Goal: Task Accomplishment & Management: Use online tool/utility

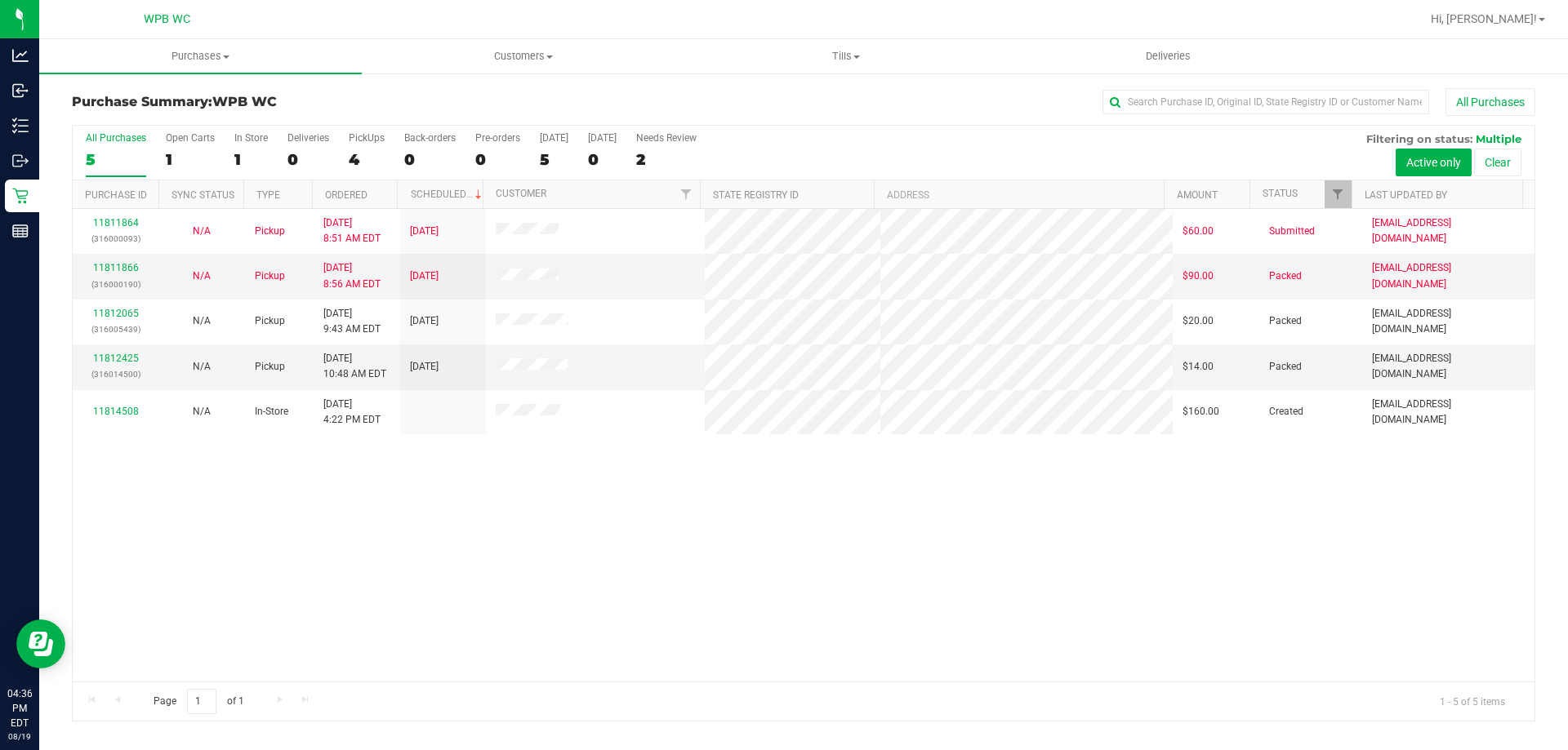
click at [129, 156] on div "5" at bounding box center [116, 159] width 60 height 19
click at [0, 0] on input "All Purchases 5" at bounding box center [0, 0] width 0 height 0
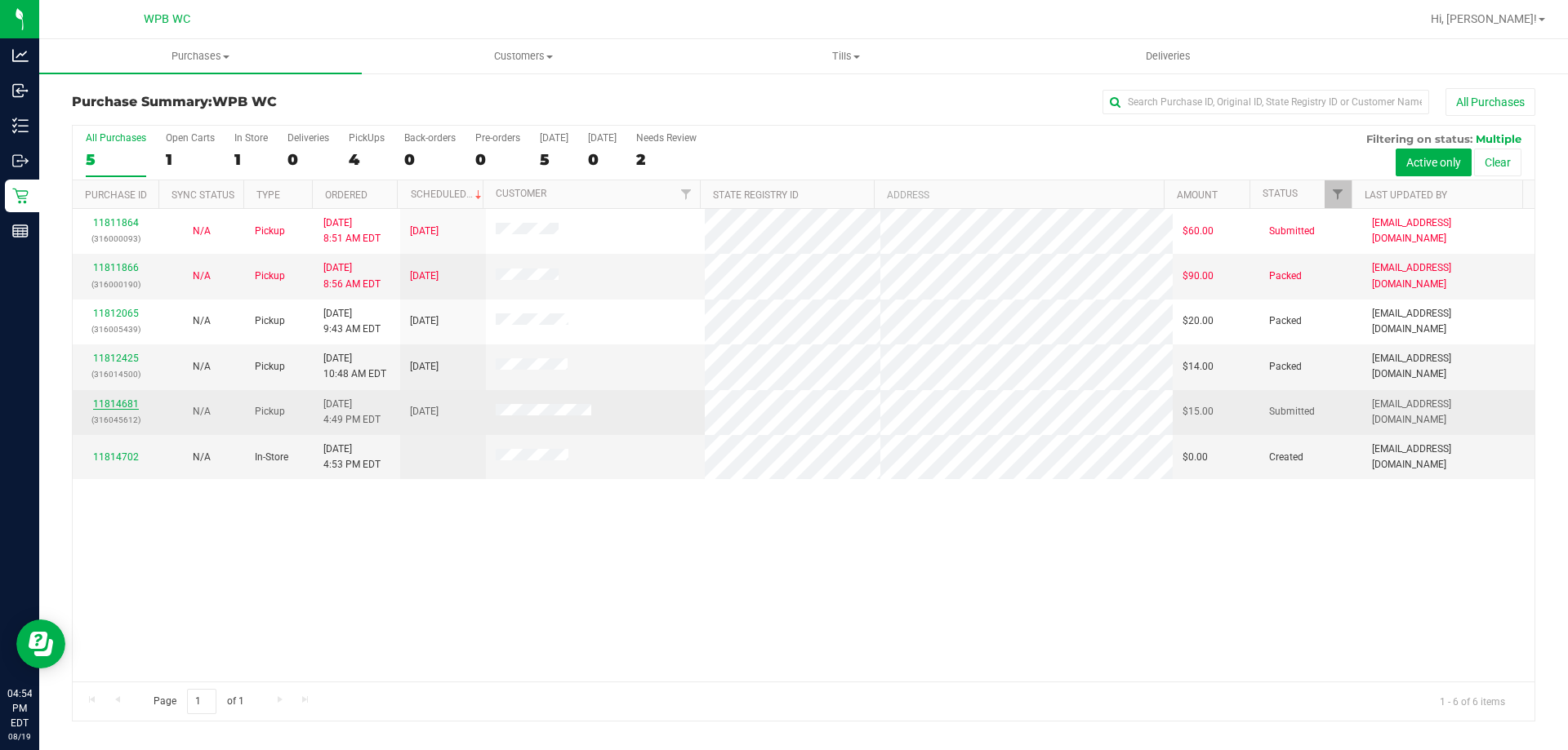
click at [125, 400] on link "11814681" at bounding box center [116, 403] width 46 height 12
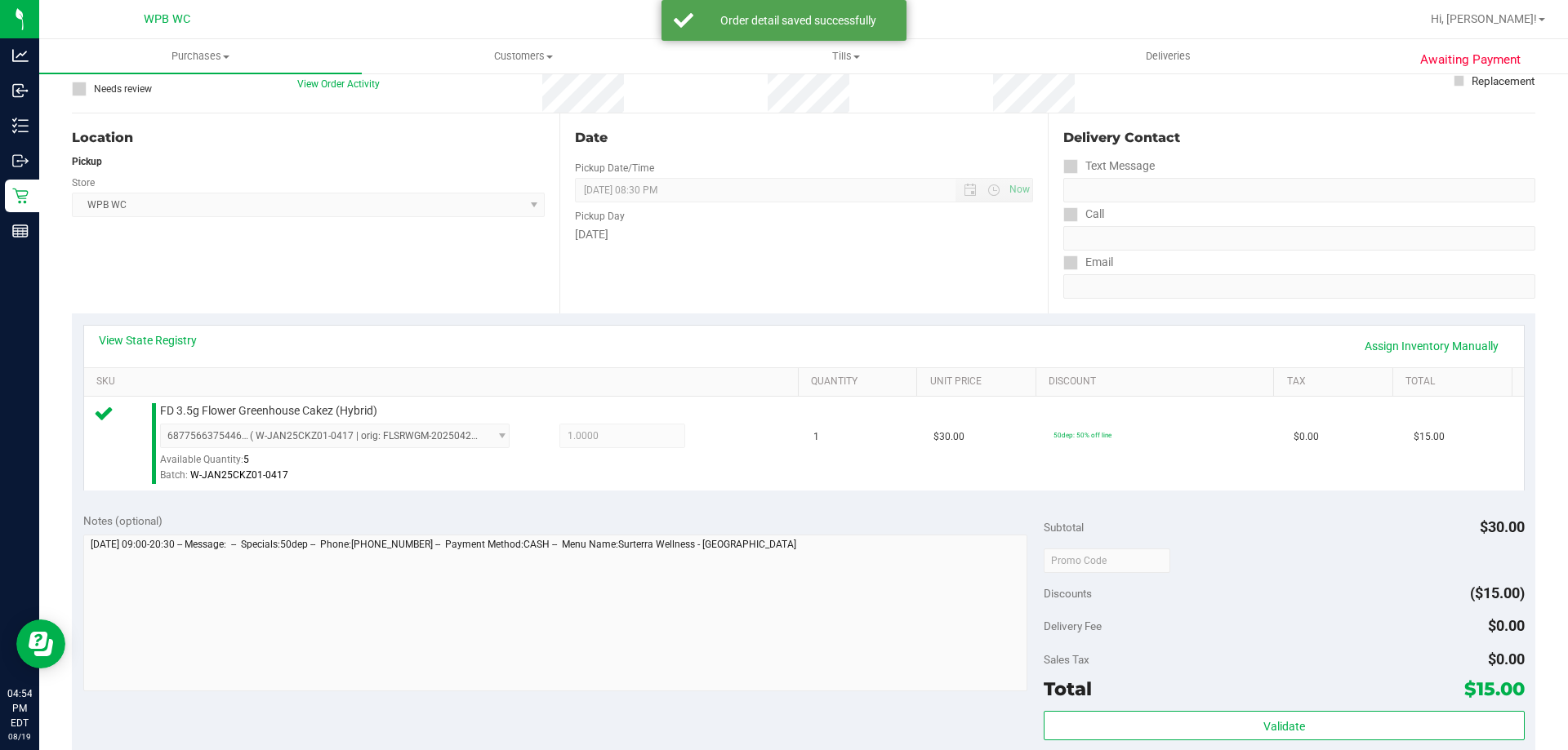
scroll to position [245, 0]
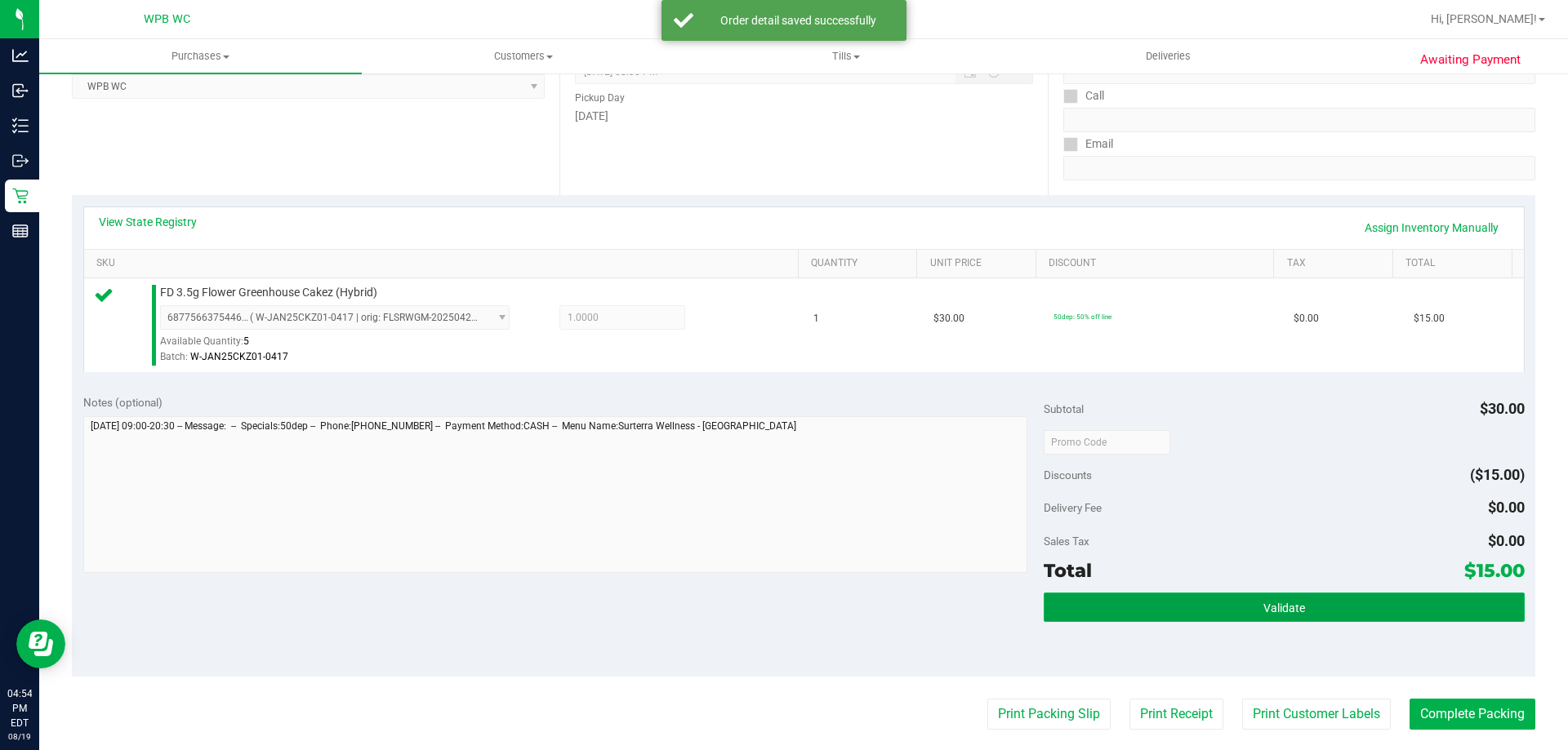
click at [1367, 605] on button "Validate" at bounding box center [1283, 607] width 480 height 29
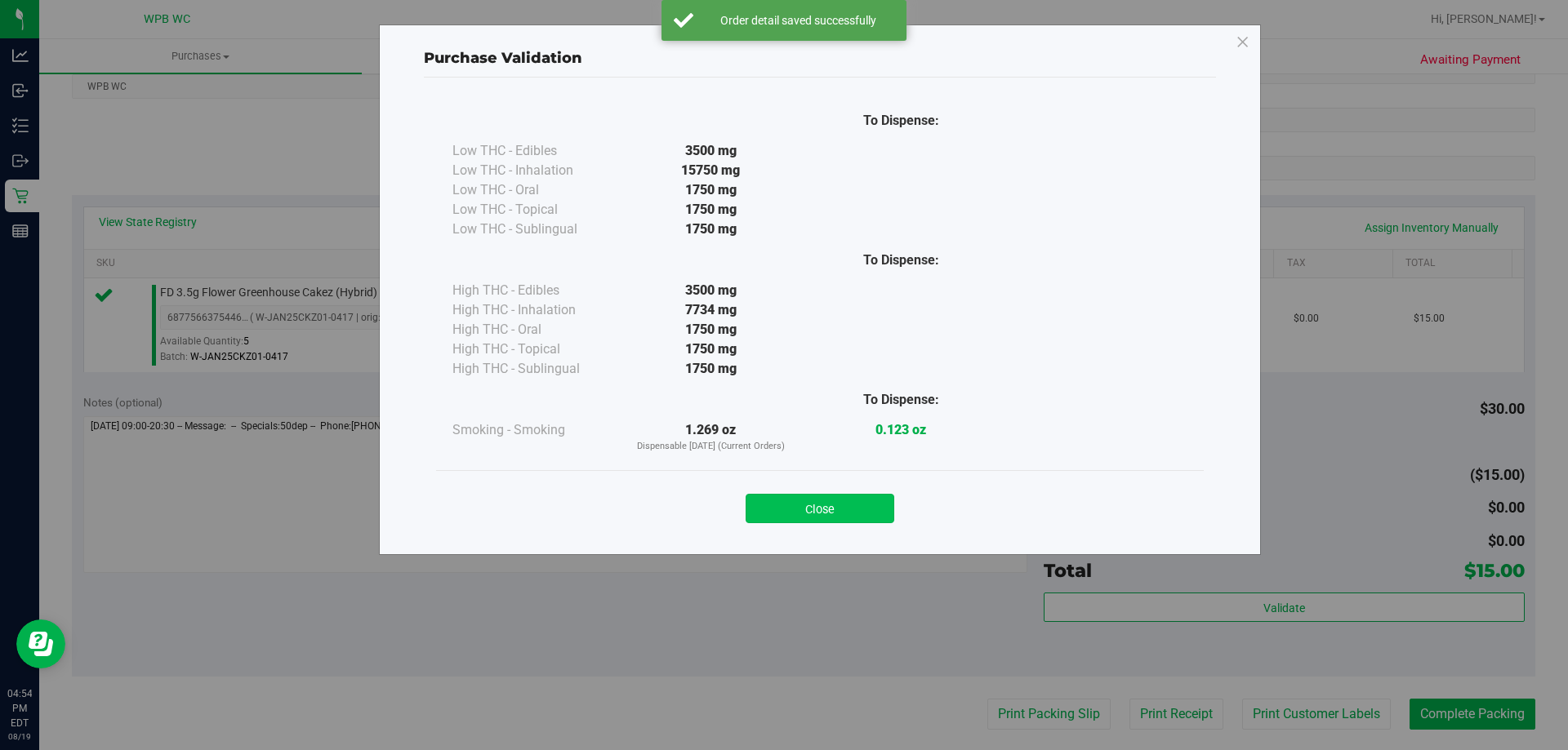
click at [839, 507] on button "Close" at bounding box center [820, 508] width 149 height 29
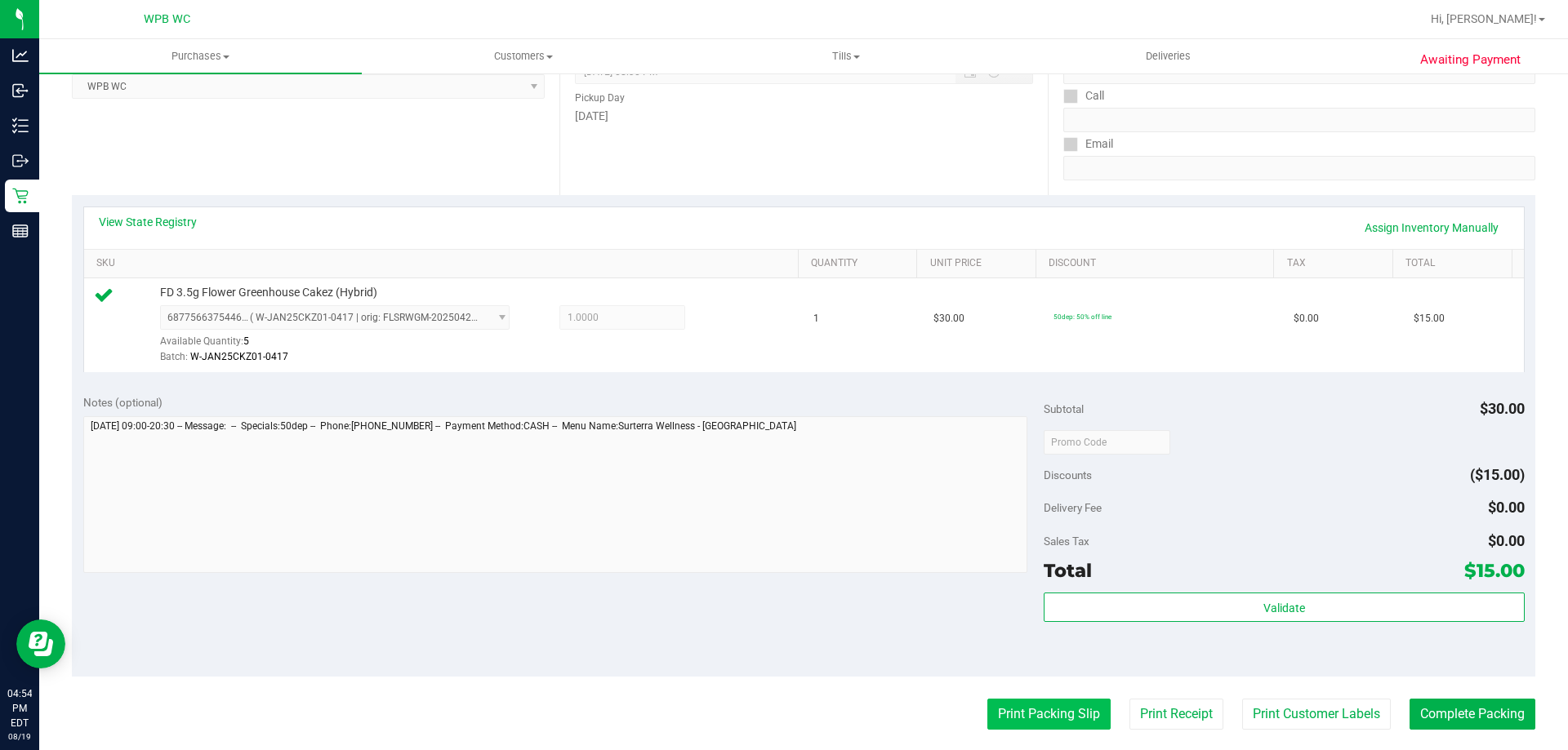
click at [1030, 720] on button "Print Packing Slip" at bounding box center [1048, 714] width 123 height 31
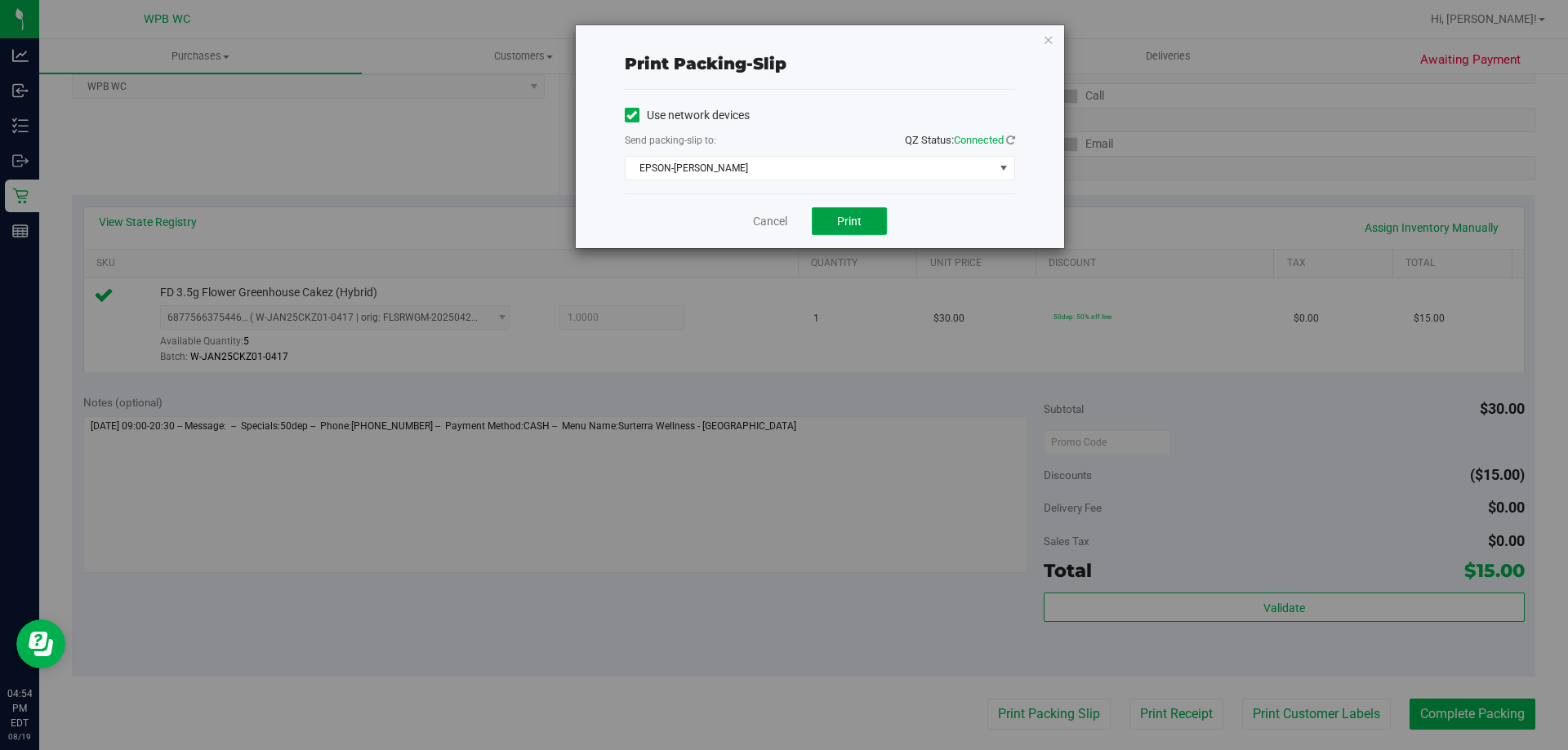
click at [838, 222] on span "Print" at bounding box center [850, 221] width 25 height 13
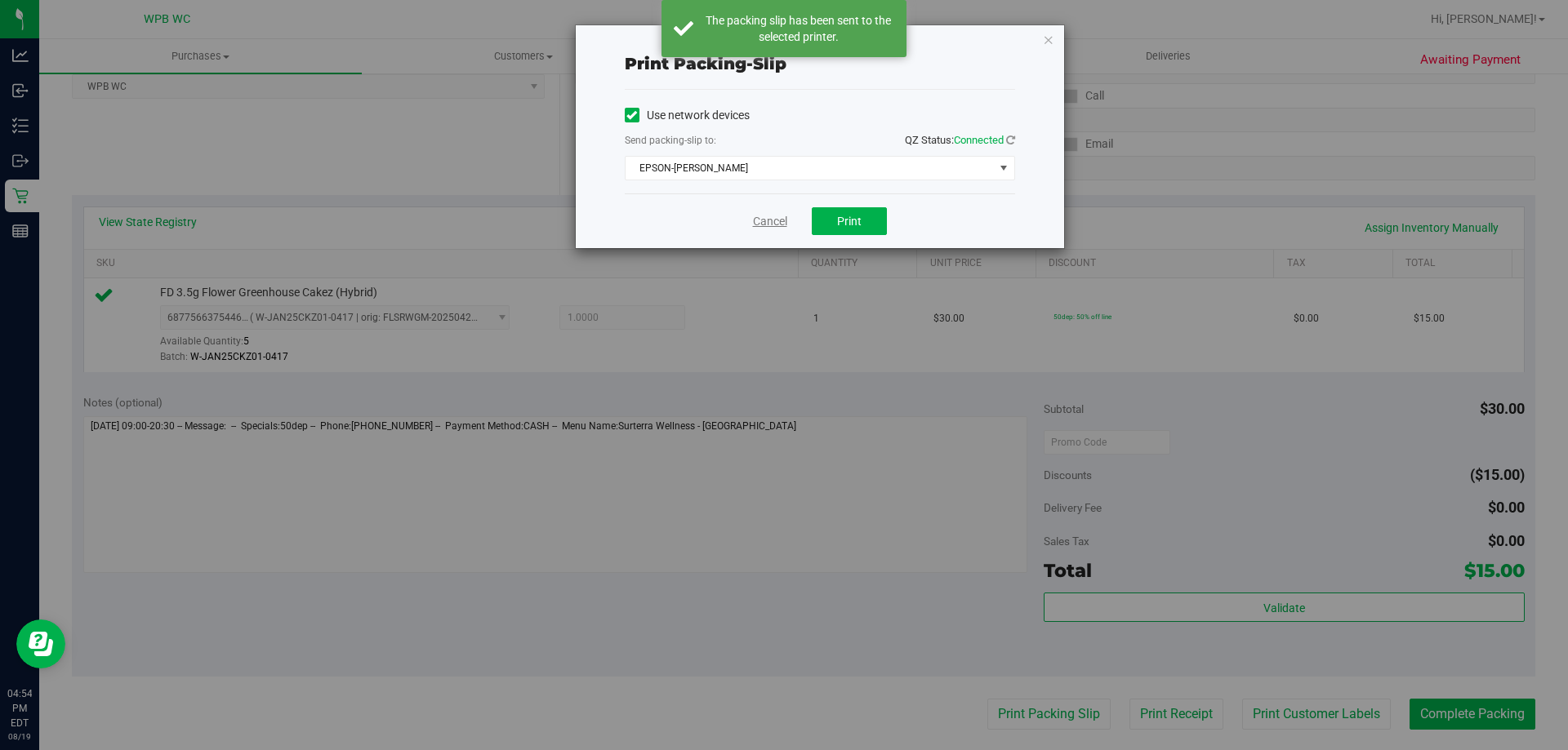
click at [776, 224] on link "Cancel" at bounding box center [770, 221] width 35 height 17
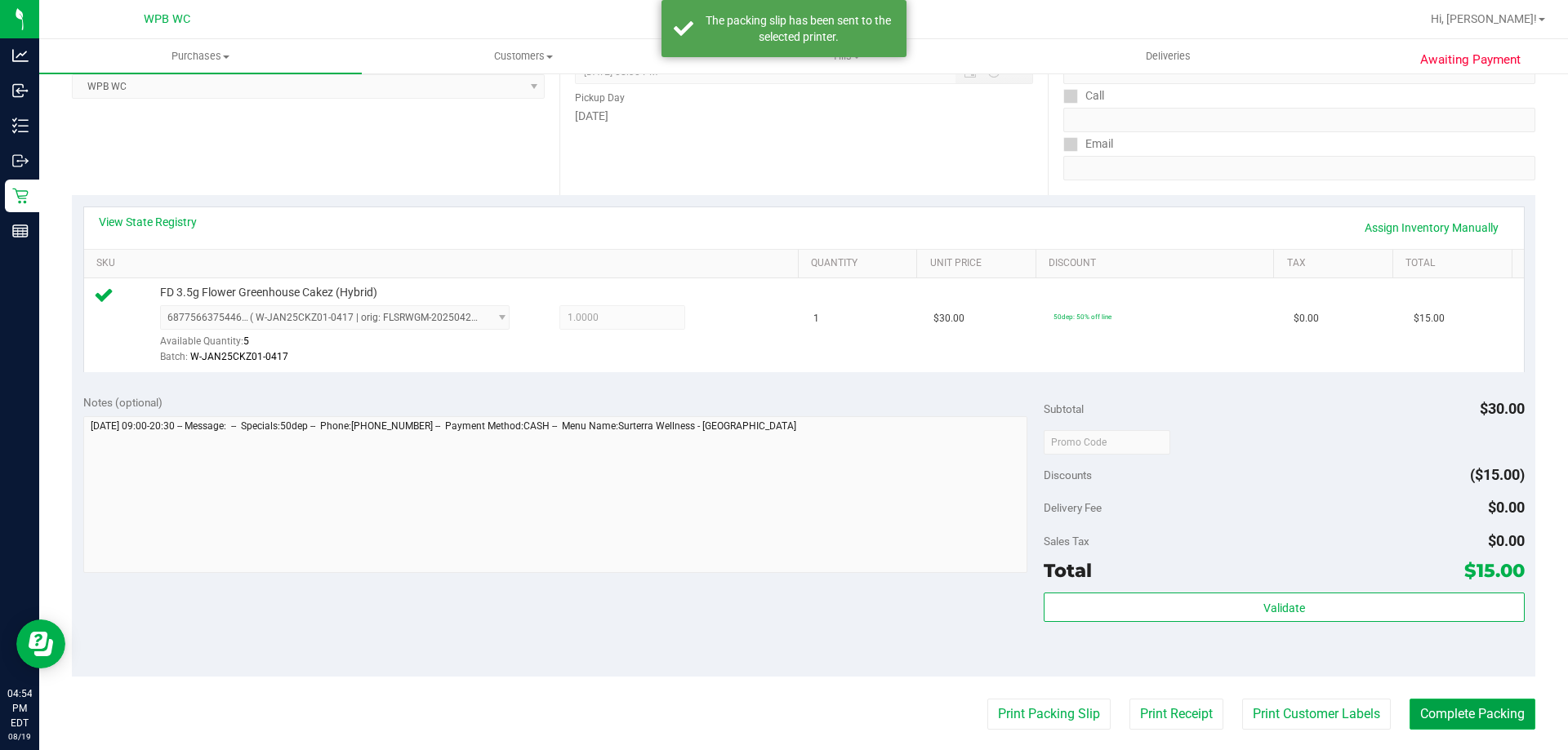
click at [1515, 716] on button "Complete Packing" at bounding box center [1472, 714] width 126 height 31
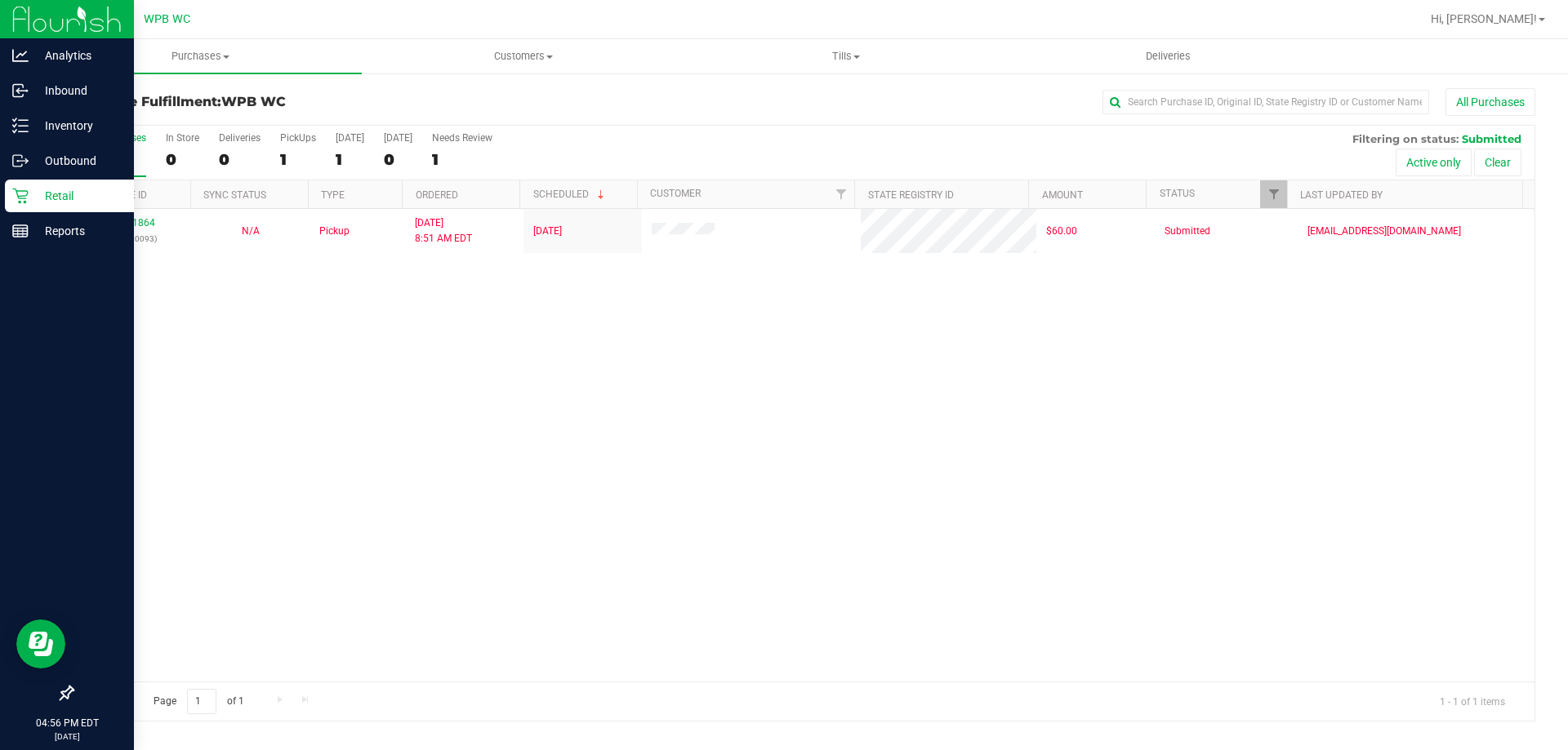
click at [67, 183] on div "Retail" at bounding box center [69, 196] width 129 height 33
